Goal: Task Accomplishment & Management: Manage account settings

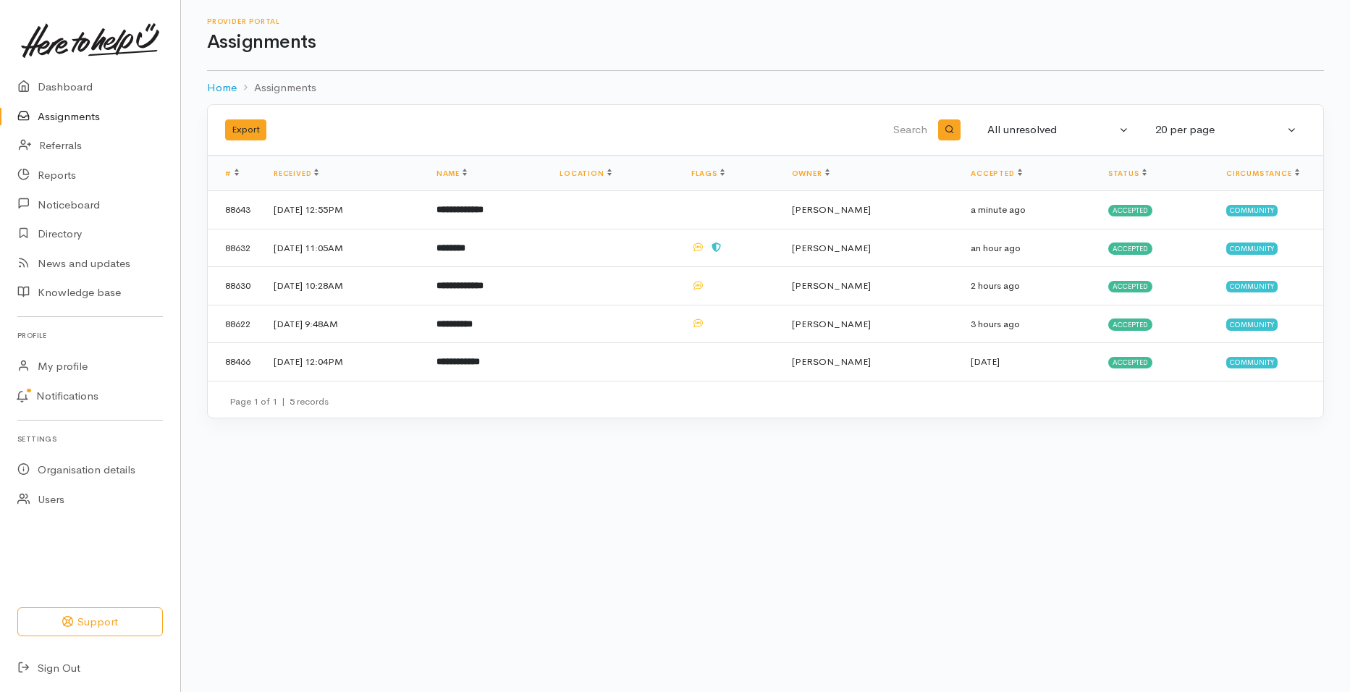
click at [87, 114] on link "Assignments" at bounding box center [90, 117] width 180 height 30
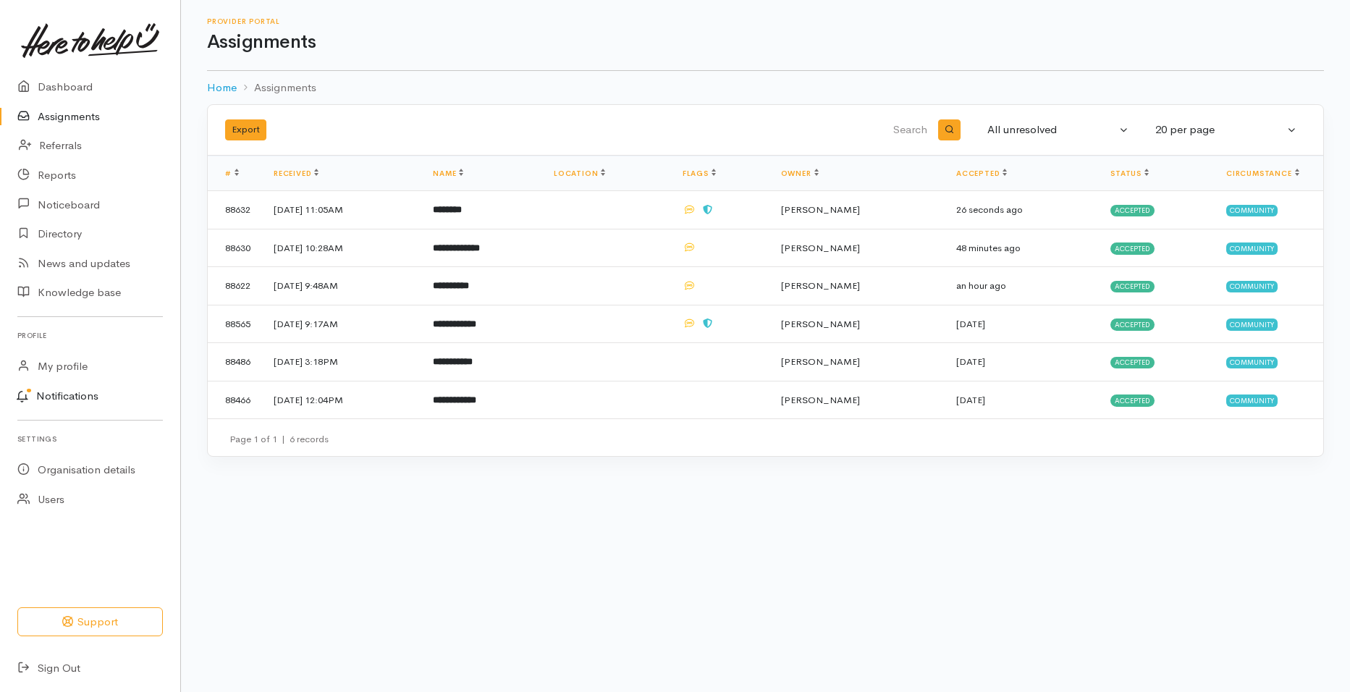
click at [80, 400] on link "Notifications" at bounding box center [88, 397] width 185 height 30
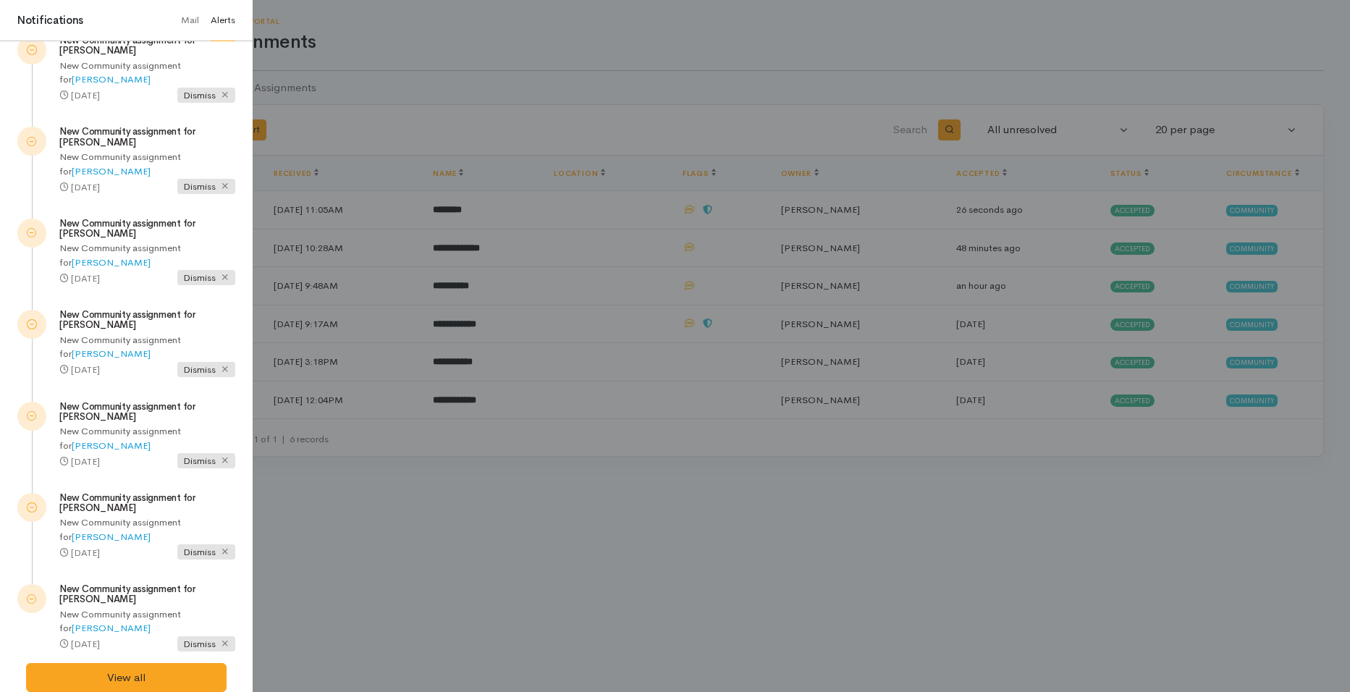
scroll to position [494, 0]
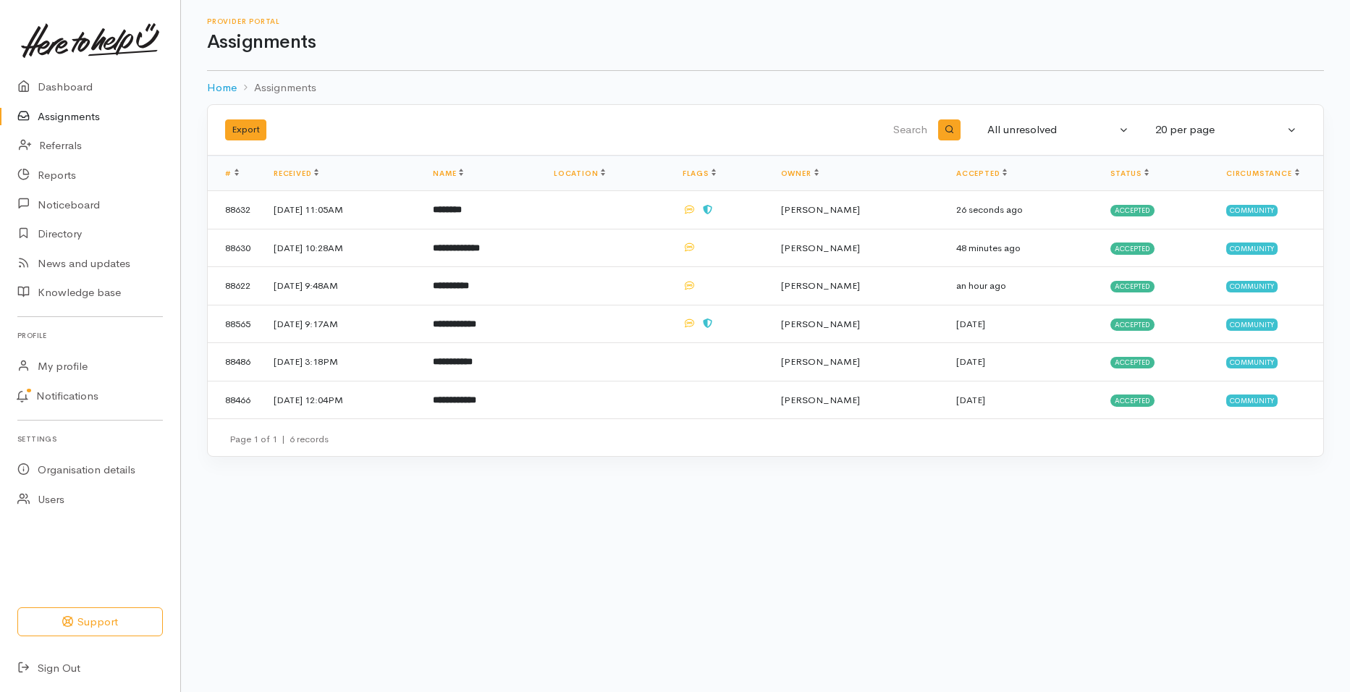
click at [298, 551] on div at bounding box center [675, 346] width 1350 height 692
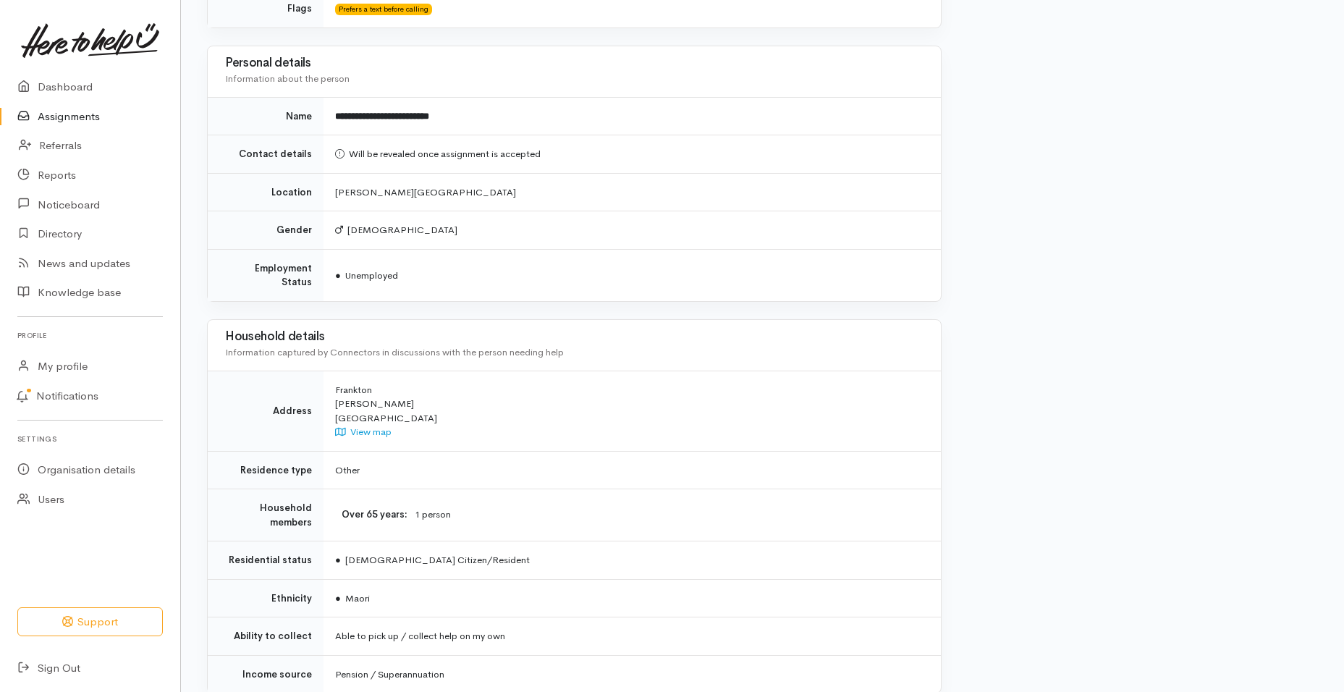
scroll to position [1019, 0]
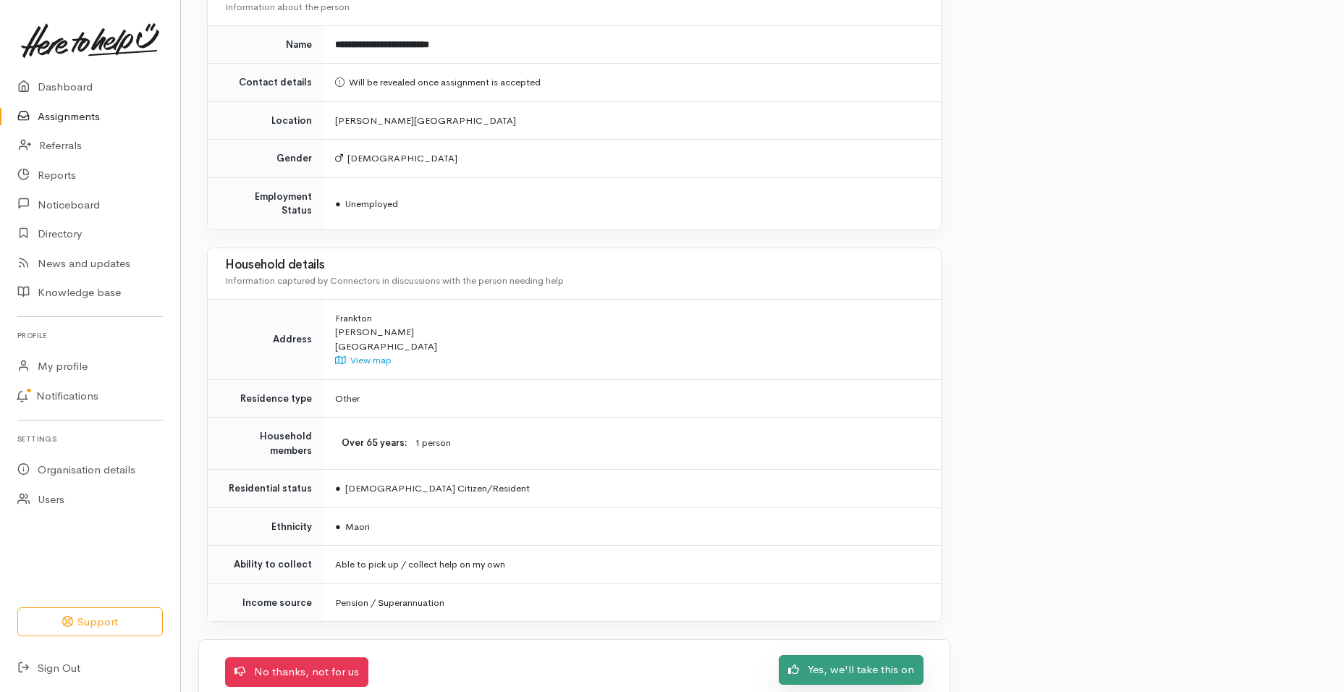
click at [838, 655] on link "Yes, we'll take this on" at bounding box center [851, 670] width 145 height 30
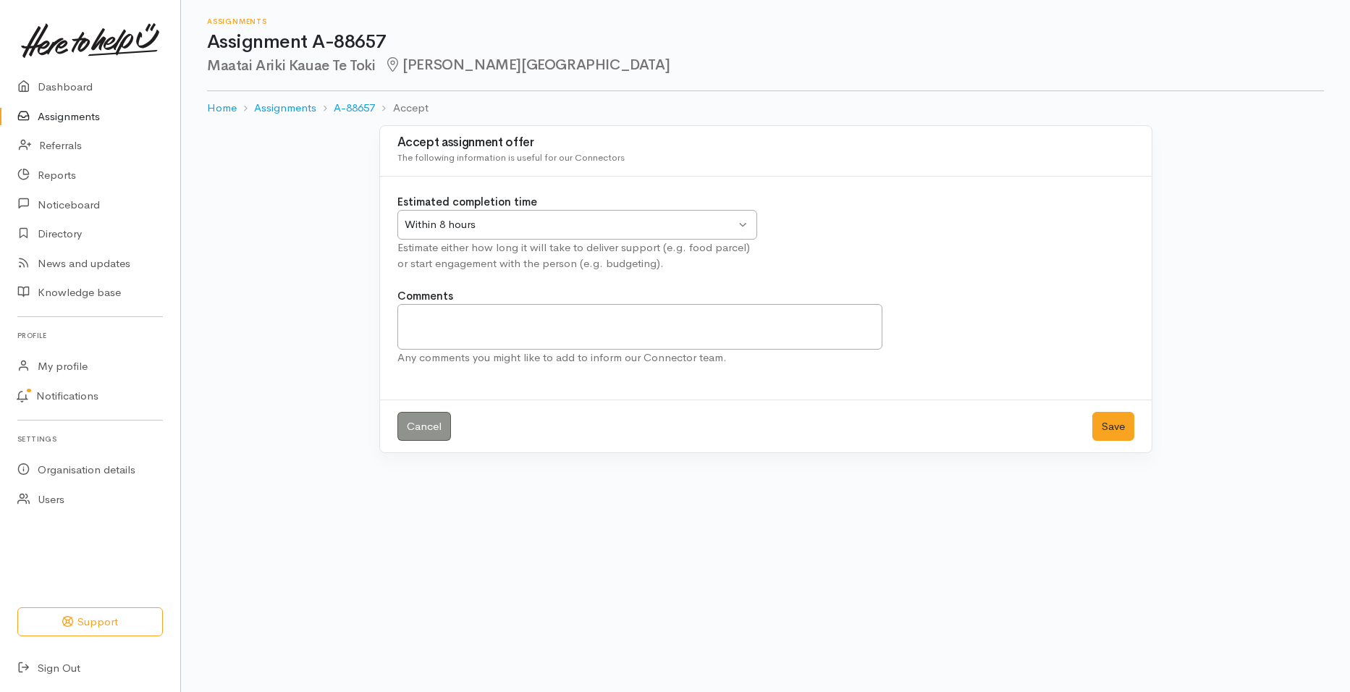
click at [744, 223] on div "Within 8 hours Within 8 hours" at bounding box center [577, 225] width 360 height 30
click at [1100, 423] on button "Save" at bounding box center [1114, 427] width 42 height 30
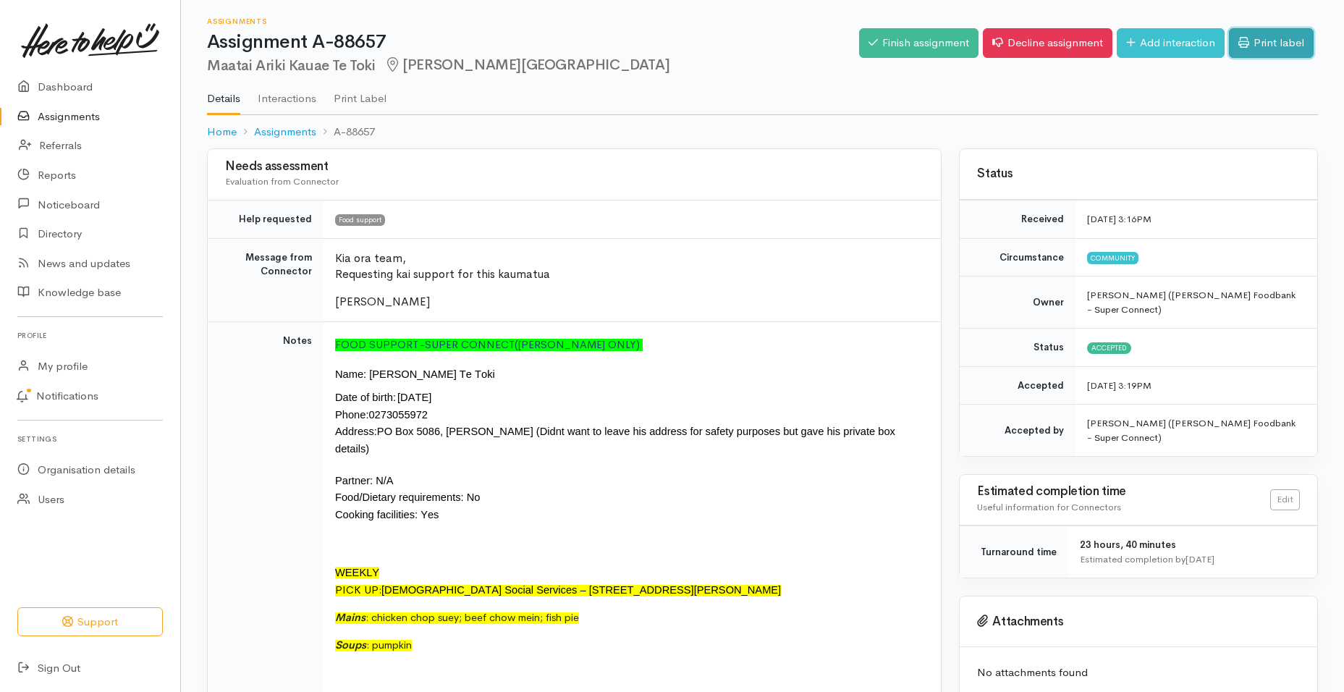
click at [1263, 29] on link "Print label" at bounding box center [1271, 43] width 85 height 30
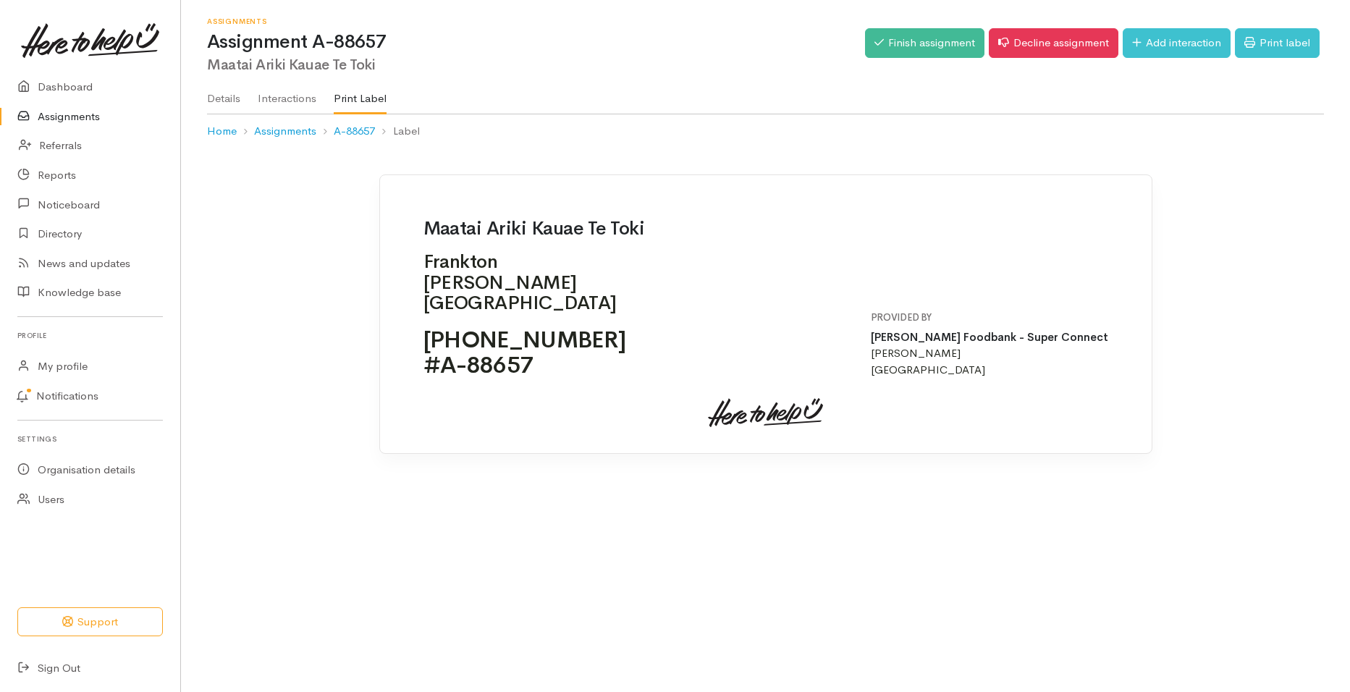
click at [87, 113] on link "Assignments" at bounding box center [90, 117] width 180 height 30
